Goal: Transaction & Acquisition: Book appointment/travel/reservation

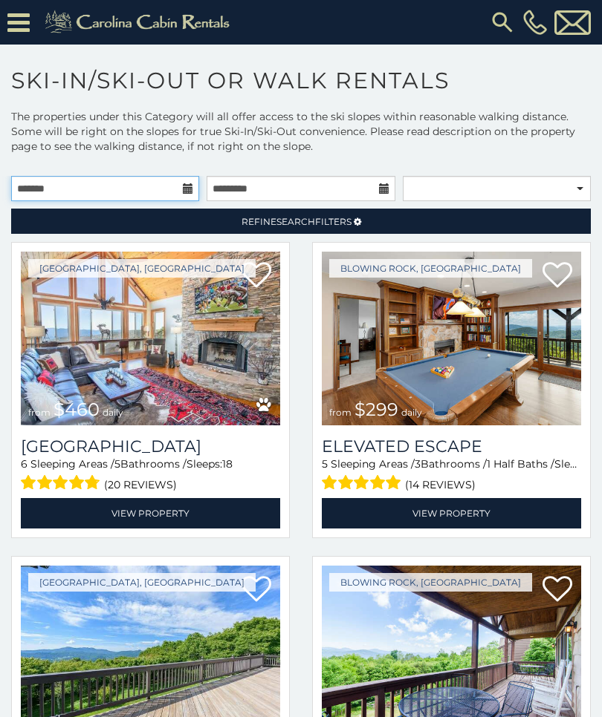
click at [180, 201] on input "text" at bounding box center [105, 188] width 188 height 25
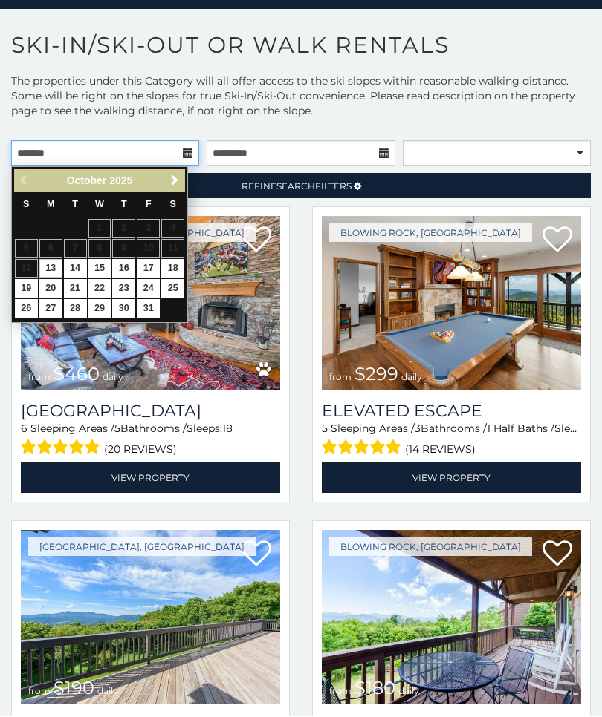
scroll to position [36, 0]
click at [180, 180] on link "Next" at bounding box center [174, 181] width 19 height 19
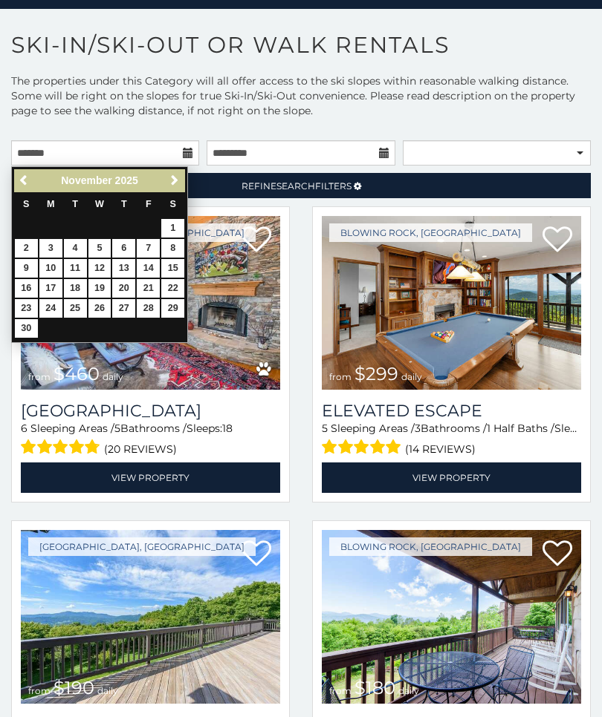
click at [173, 178] on span "Next" at bounding box center [175, 181] width 12 height 12
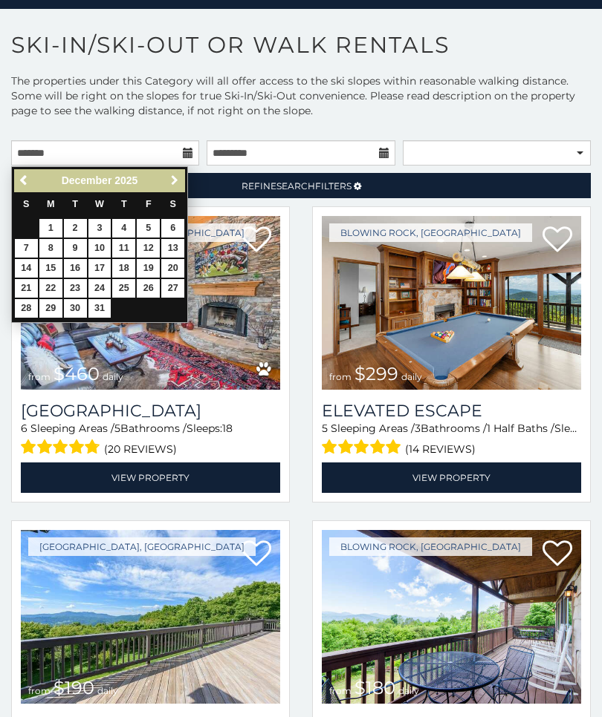
click at [169, 186] on span "Next" at bounding box center [175, 181] width 12 height 12
click at [175, 178] on span "Next" at bounding box center [175, 181] width 12 height 12
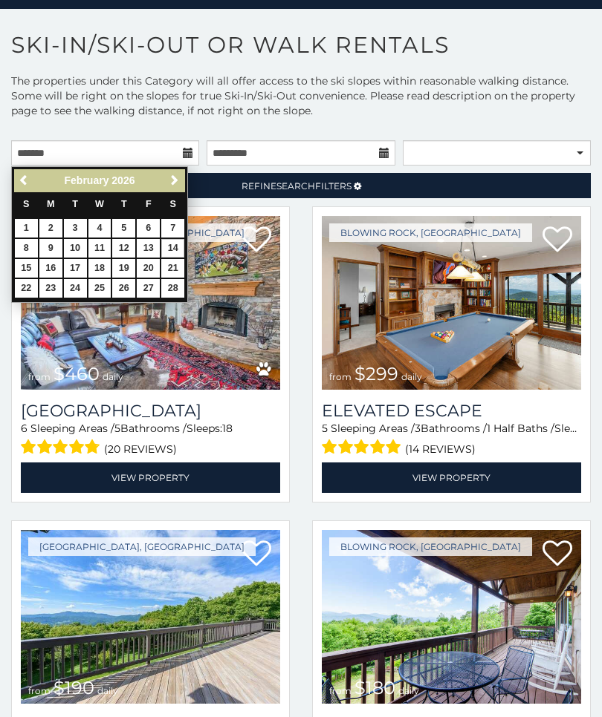
click at [176, 244] on link "14" at bounding box center [172, 248] width 23 height 19
type input "**********"
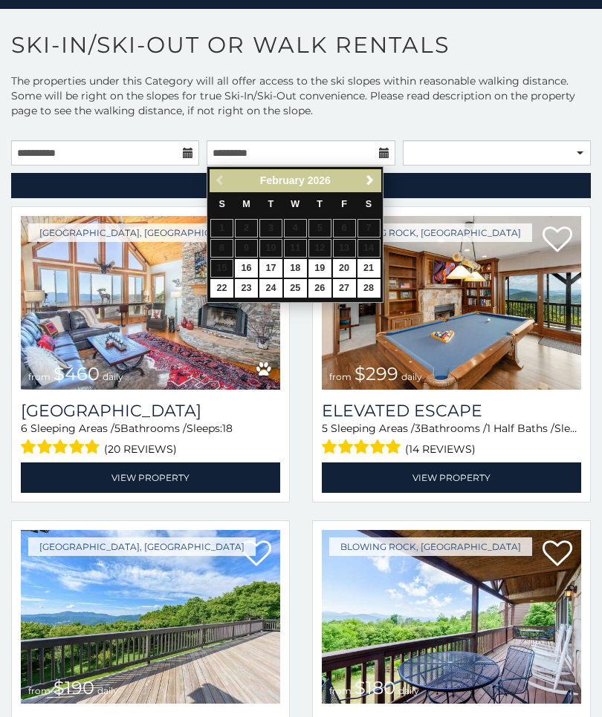
click at [309, 261] on link "19" at bounding box center [319, 268] width 23 height 19
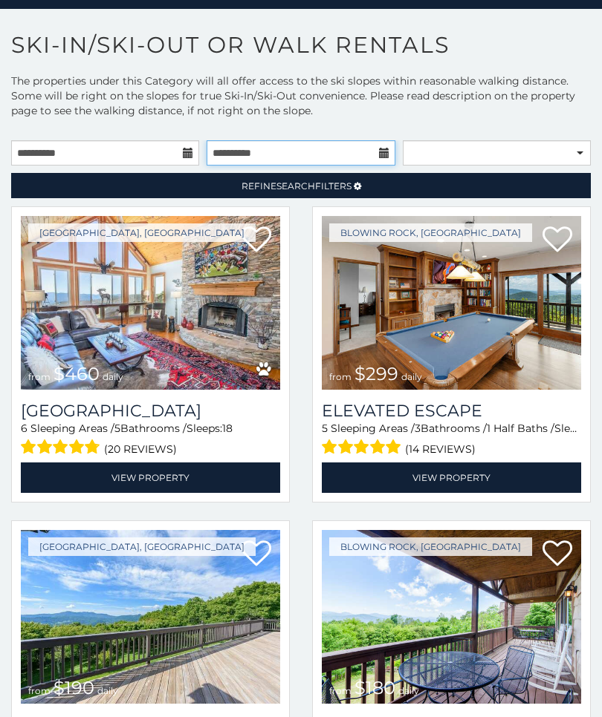
click at [375, 154] on input "**********" at bounding box center [300, 152] width 188 height 25
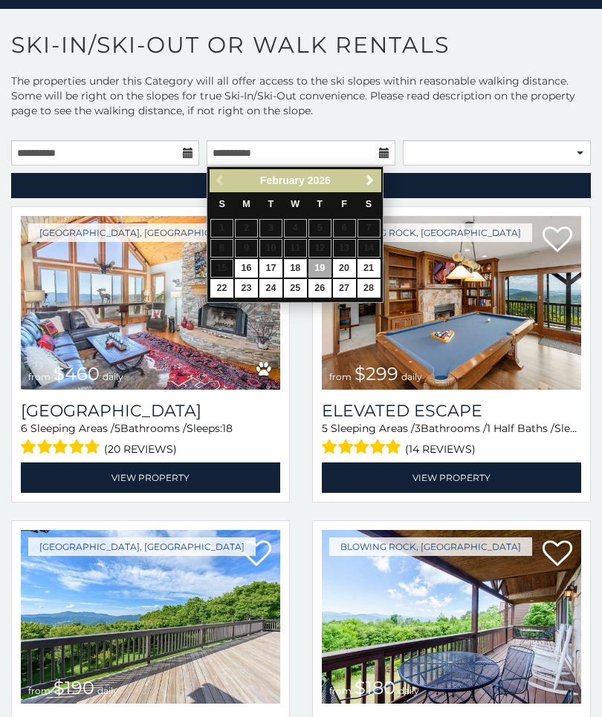
click at [296, 264] on link "18" at bounding box center [295, 268] width 23 height 19
type input "**********"
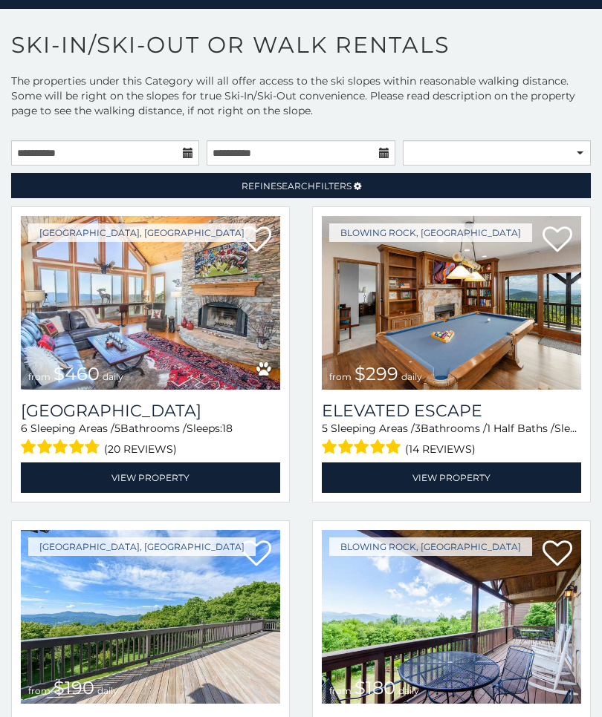
click at [518, 196] on link "Refine Search Filters" at bounding box center [300, 185] width 579 height 25
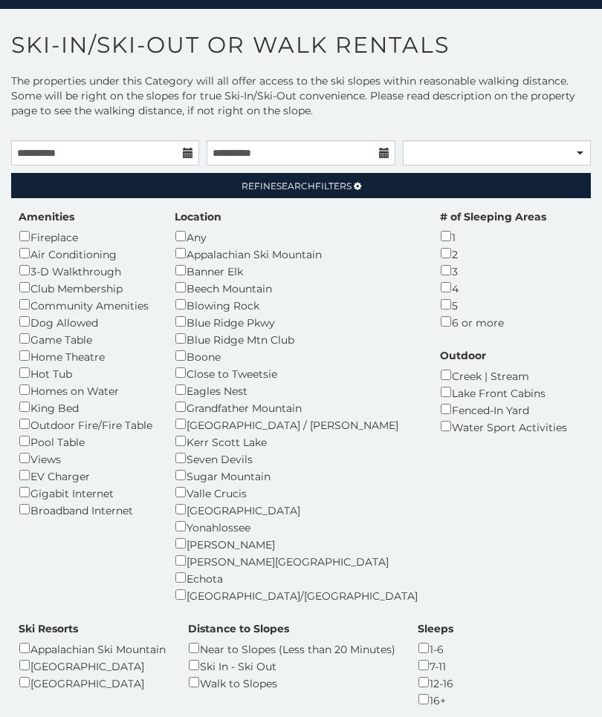
click at [371, 674] on div "Walk to Slopes" at bounding box center [291, 682] width 207 height 17
click at [506, 196] on link "Refine Search Filters" at bounding box center [300, 185] width 579 height 25
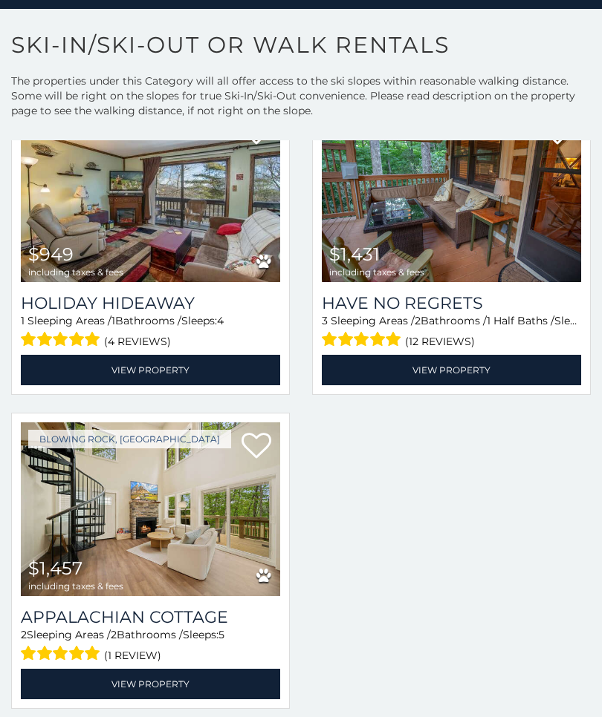
scroll to position [423, 0]
click at [224, 368] on link "View Property" at bounding box center [150, 370] width 259 height 30
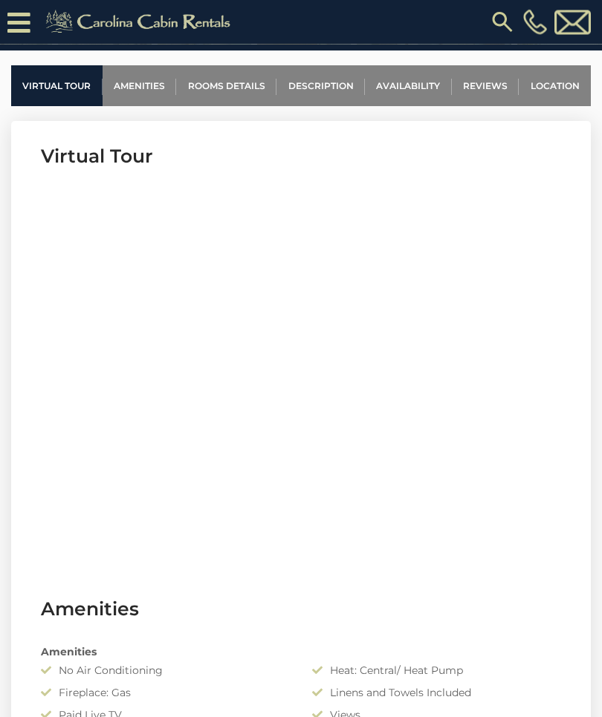
scroll to position [539, 0]
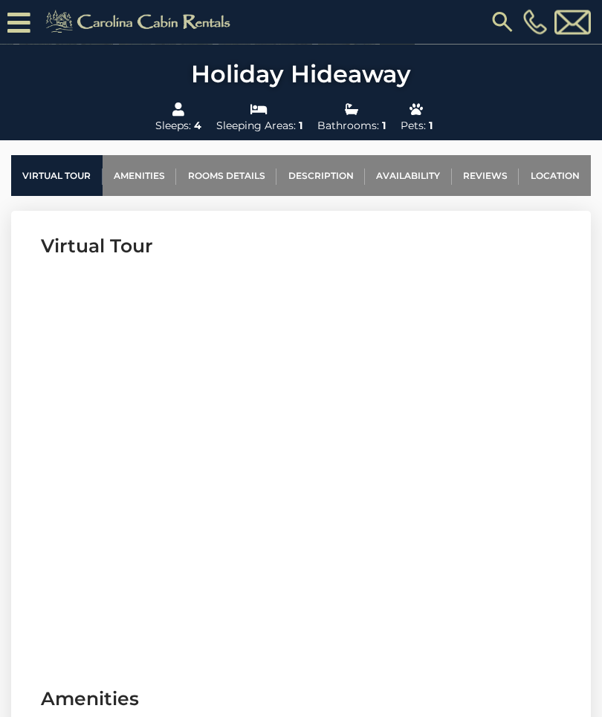
click at [229, 178] on link "Rooms Details" at bounding box center [226, 176] width 100 height 41
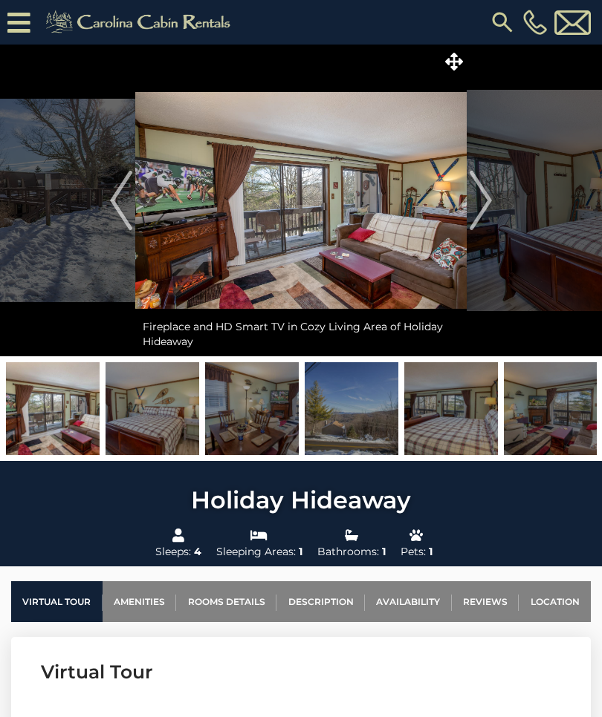
click at [487, 603] on link "Reviews" at bounding box center [486, 602] width 68 height 41
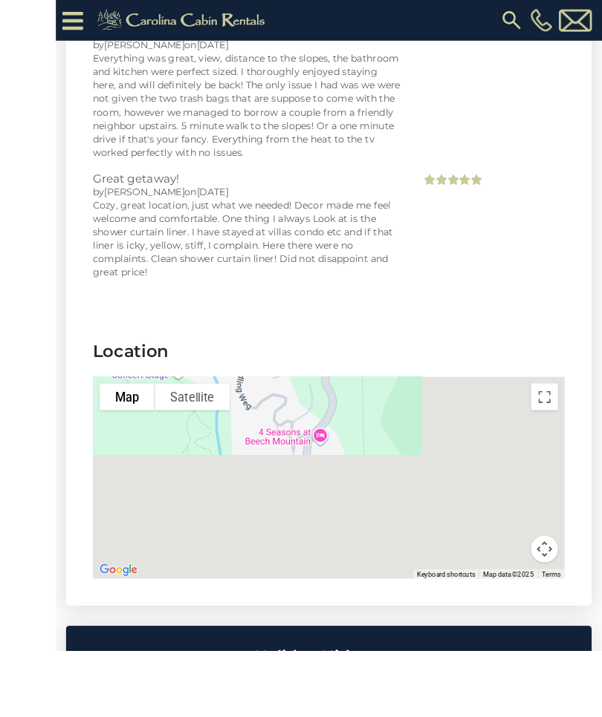
scroll to position [3931, 0]
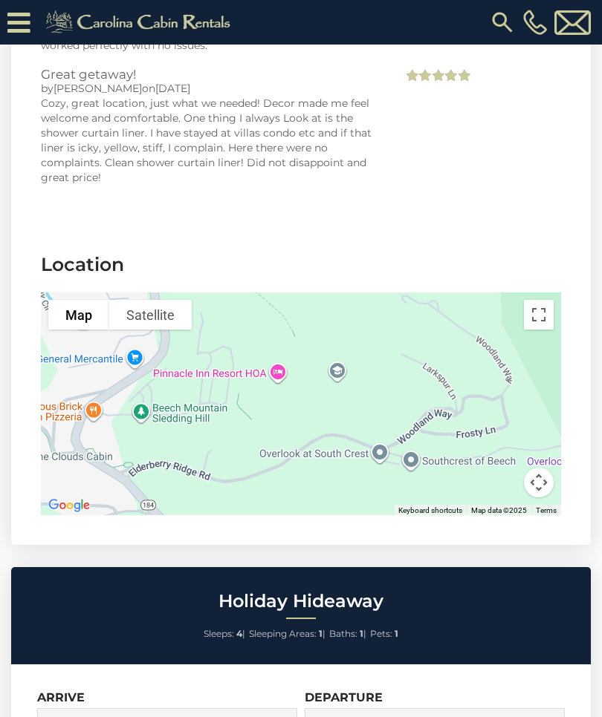
click at [17, 13] on icon at bounding box center [18, 23] width 23 height 26
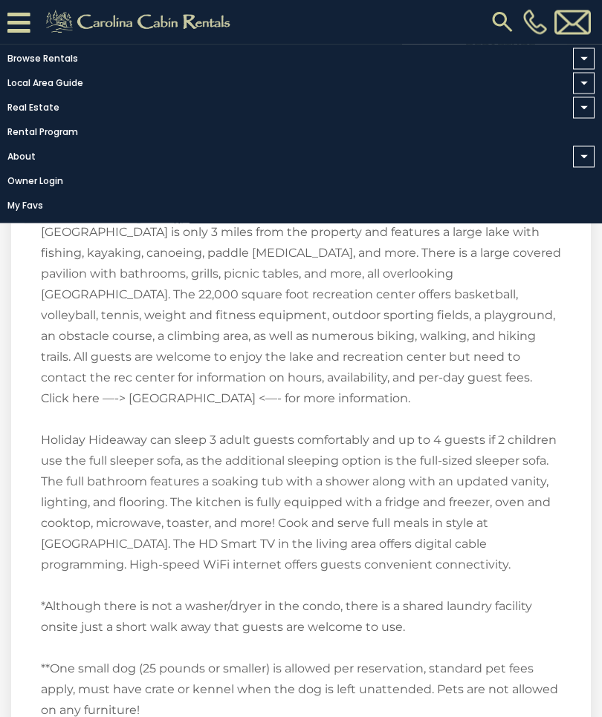
scroll to position [2278, 0]
